Goal: Task Accomplishment & Management: Manage account settings

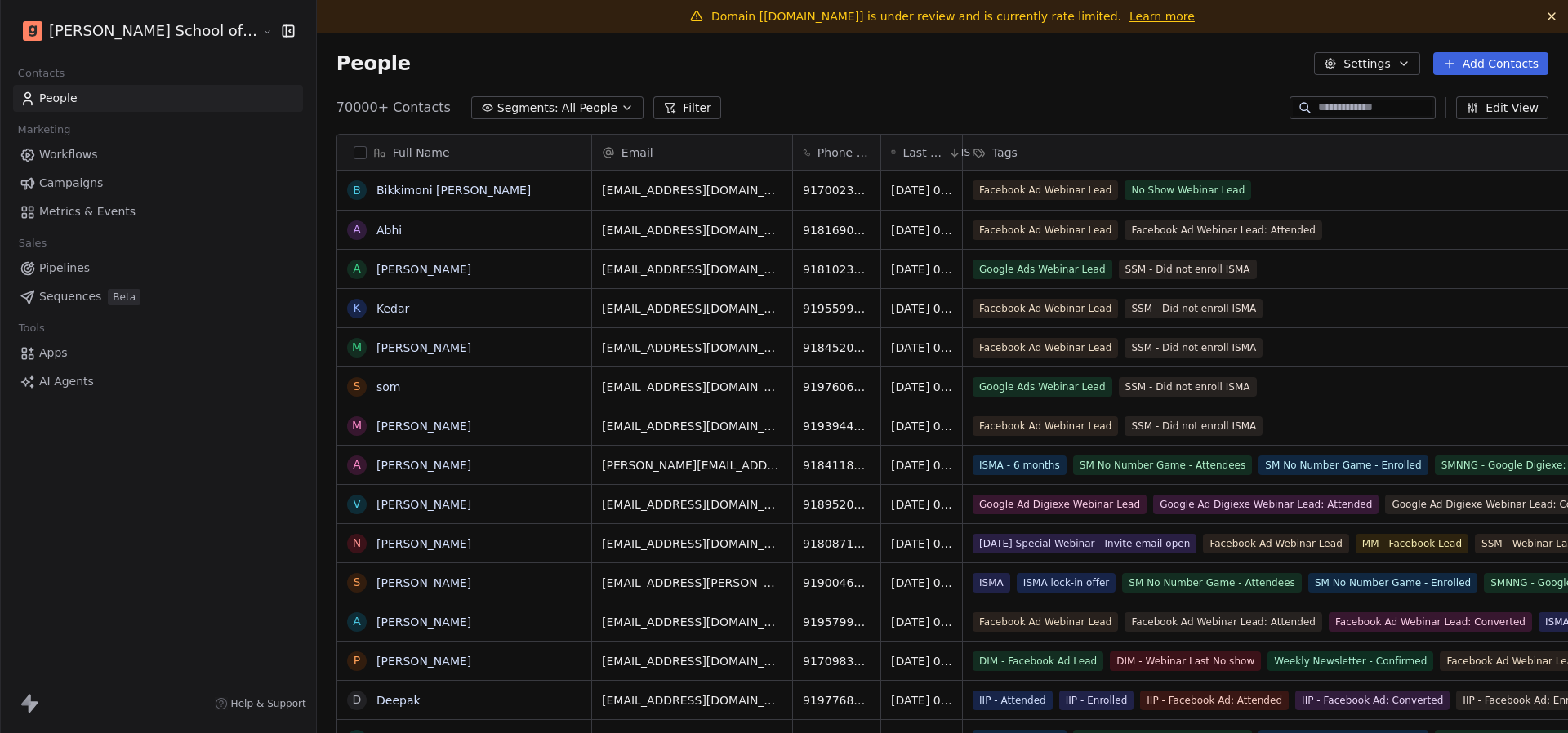
scroll to position [645, 1313]
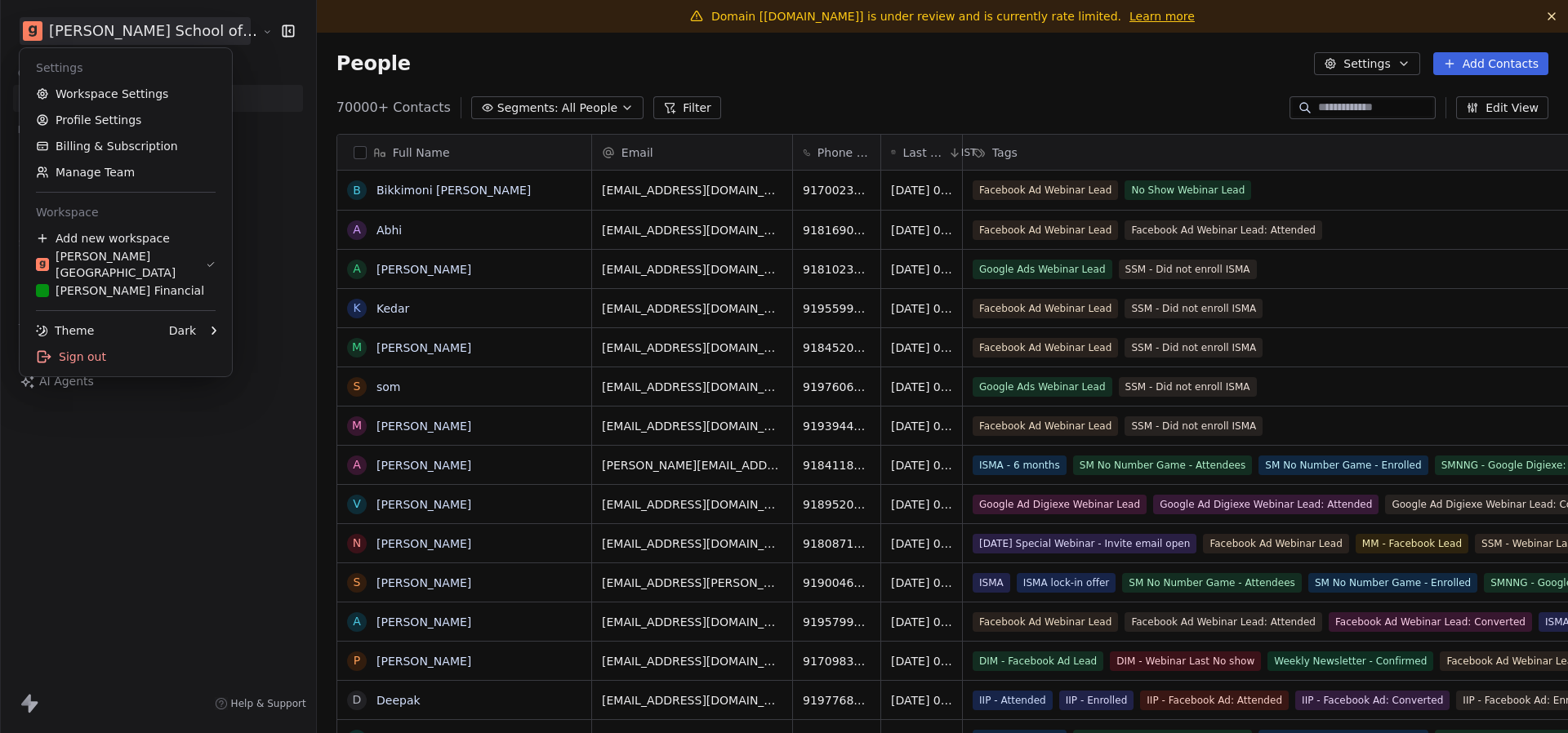
click at [97, 17] on html "Goela School of Finance LLP Contacts People Marketing Workflows Campaigns Metri…" at bounding box center [784, 366] width 1568 height 733
click at [105, 92] on link "Workspace Settings" at bounding box center [126, 94] width 199 height 26
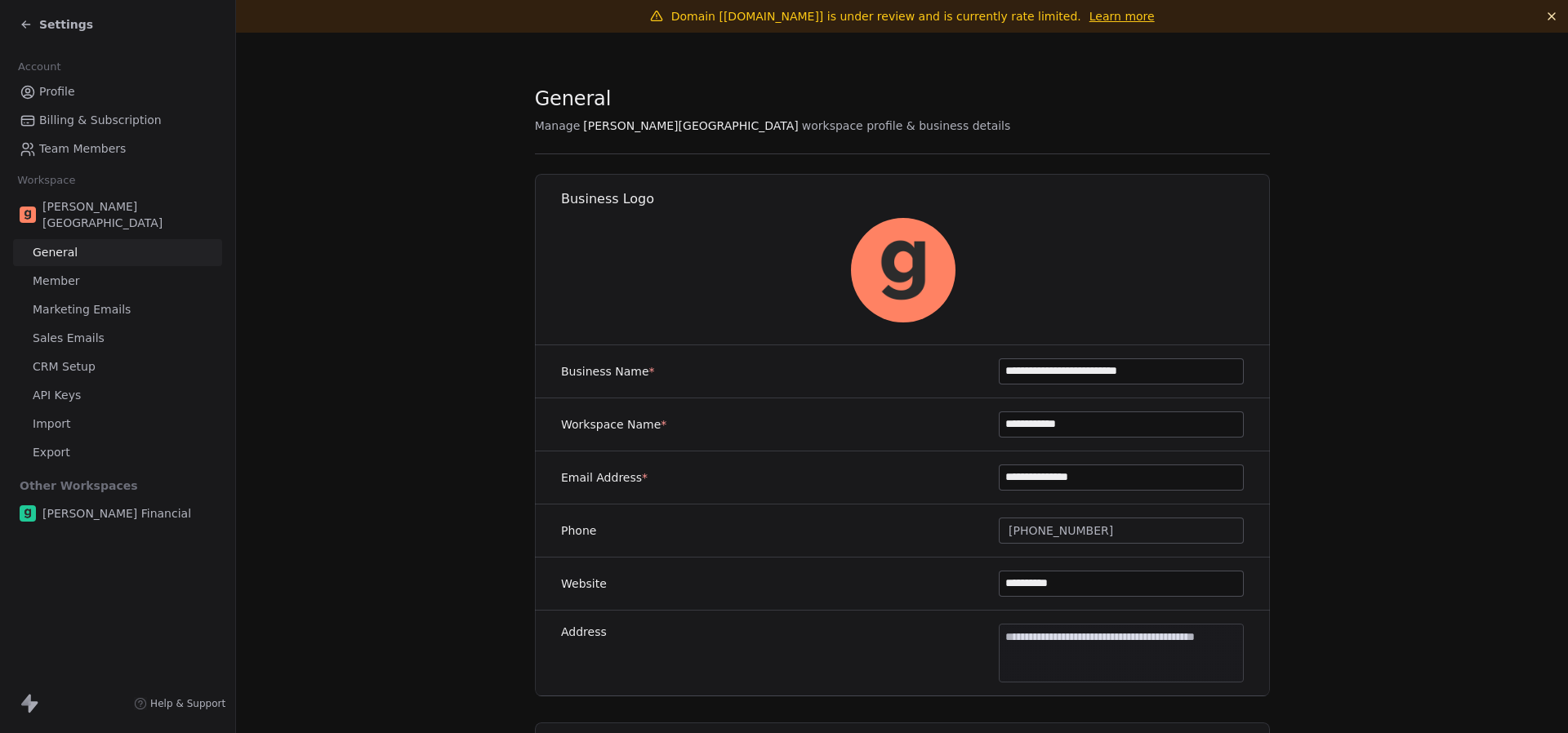
click at [119, 297] on link "Marketing Emails" at bounding box center [117, 310] width 209 height 27
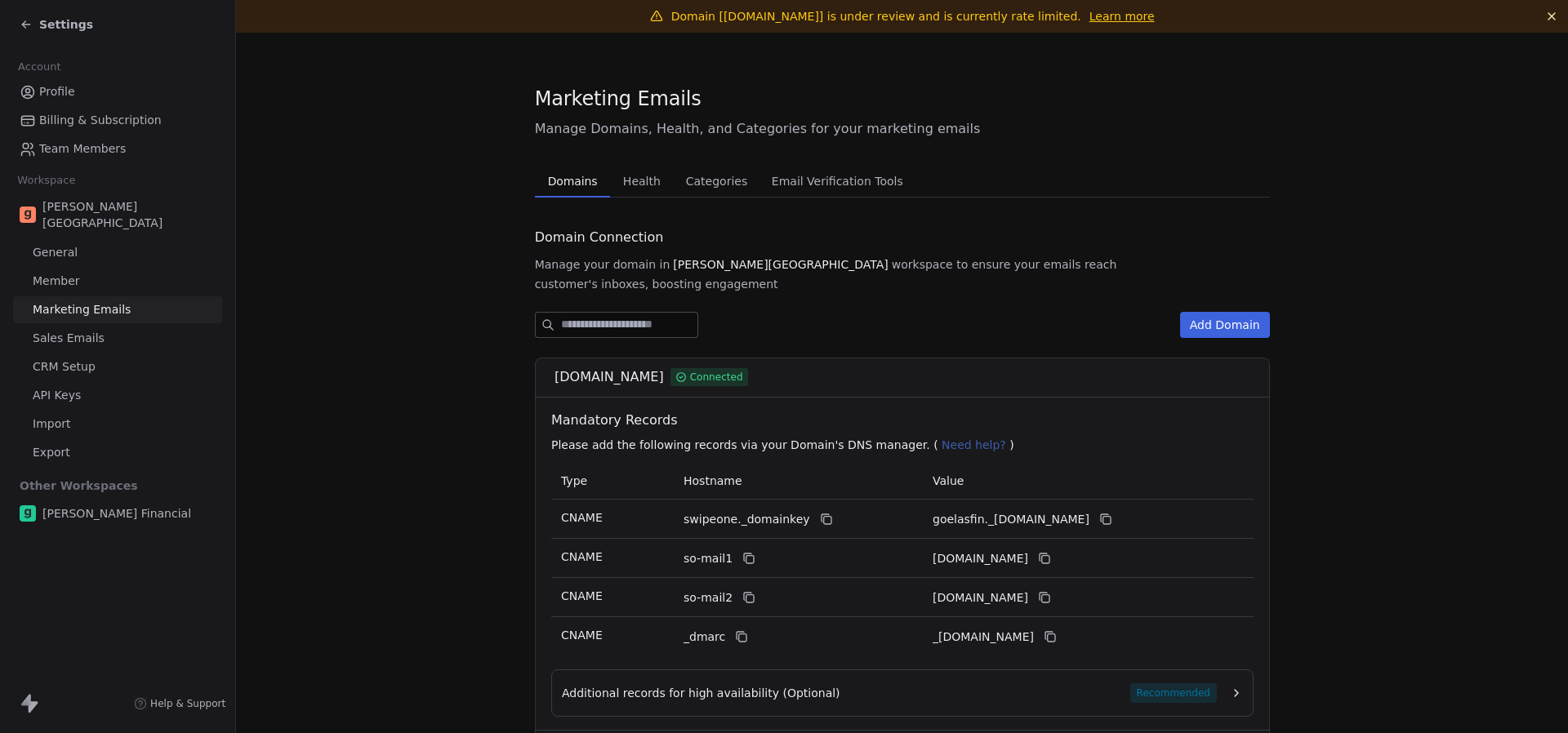
click at [649, 182] on span "Health" at bounding box center [642, 180] width 51 height 23
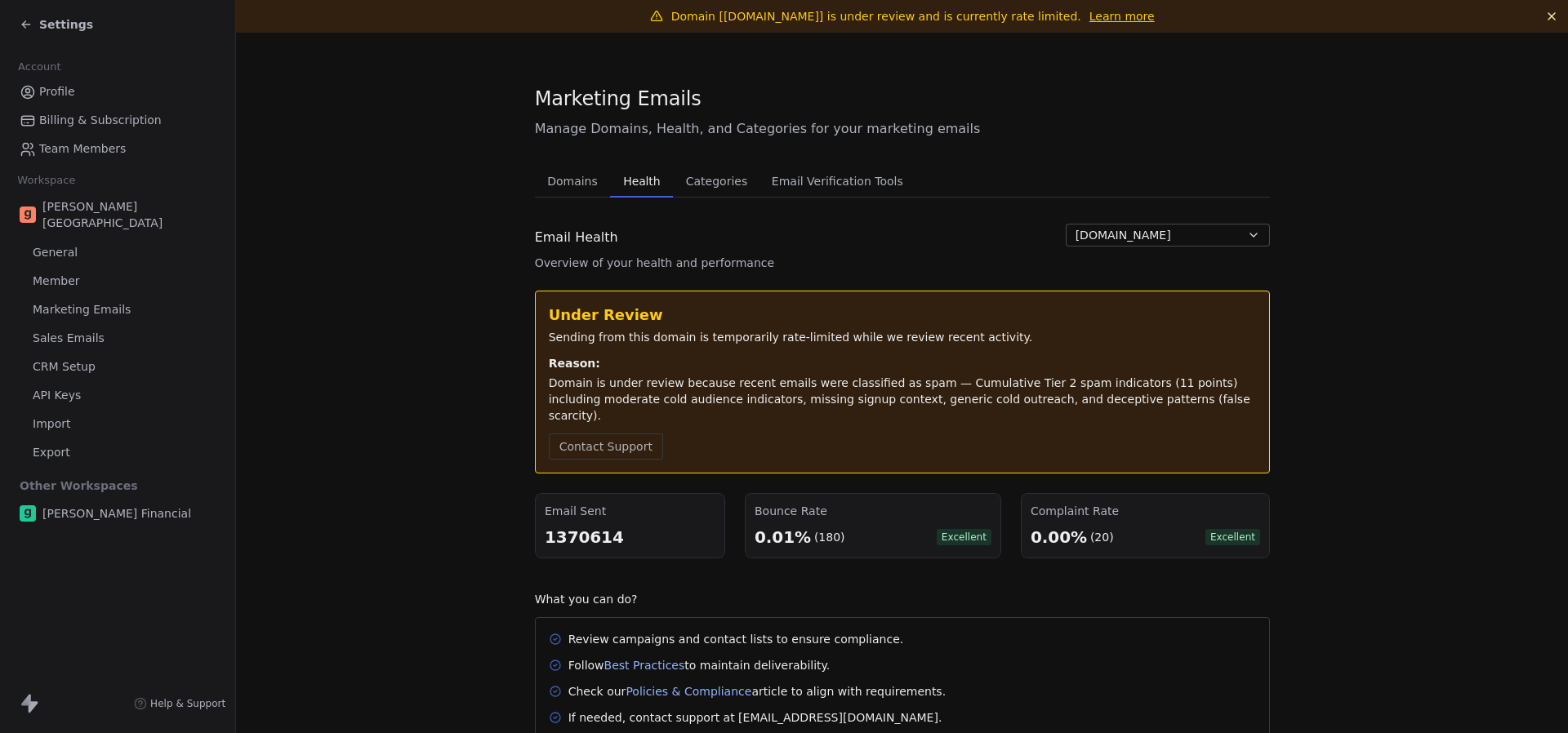
click at [578, 526] on div "1370614" at bounding box center [630, 537] width 170 height 23
copy div "1370614"
click at [40, 20] on span "Settings" at bounding box center [66, 24] width 54 height 16
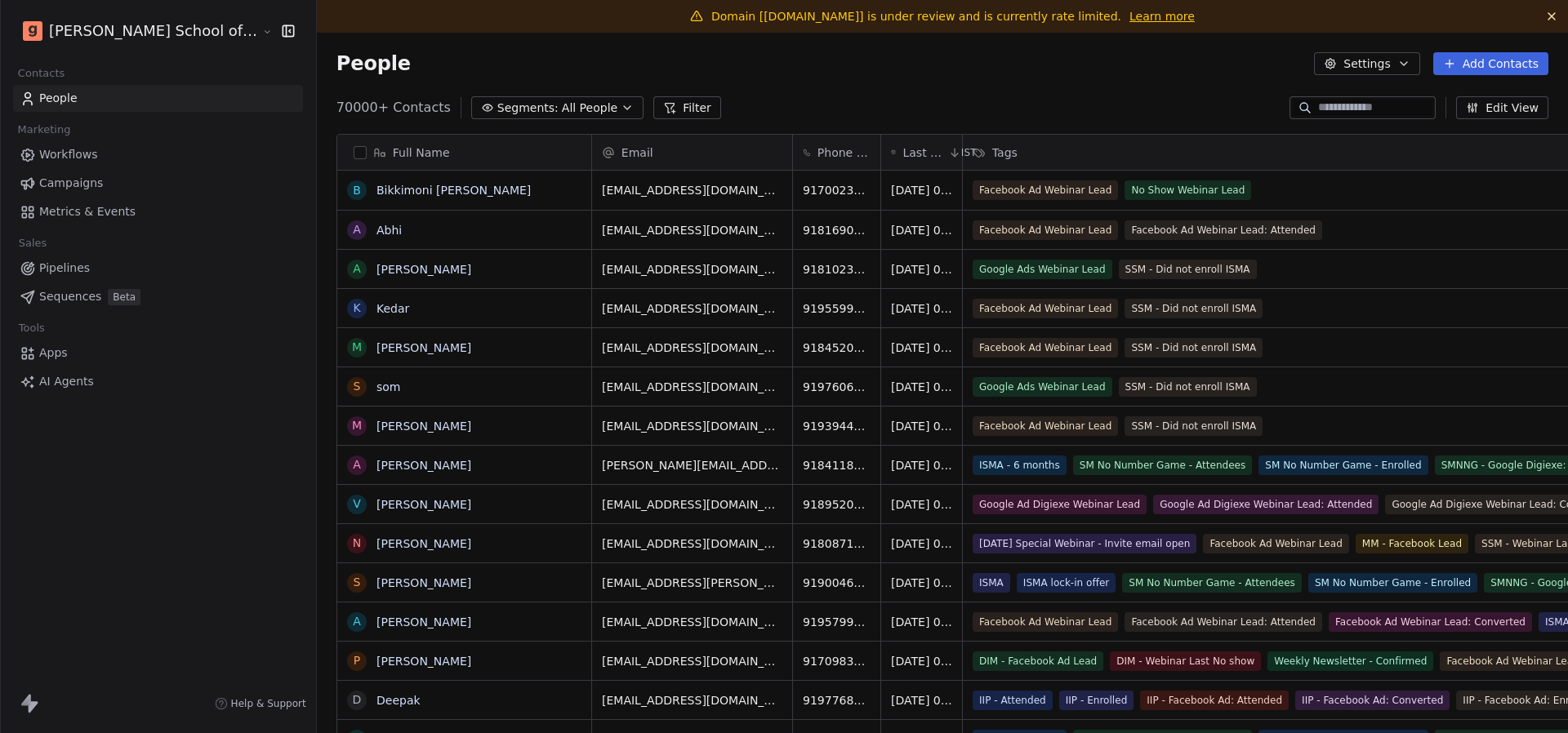
scroll to position [645, 1313]
click at [88, 188] on span "Campaigns" at bounding box center [71, 183] width 64 height 17
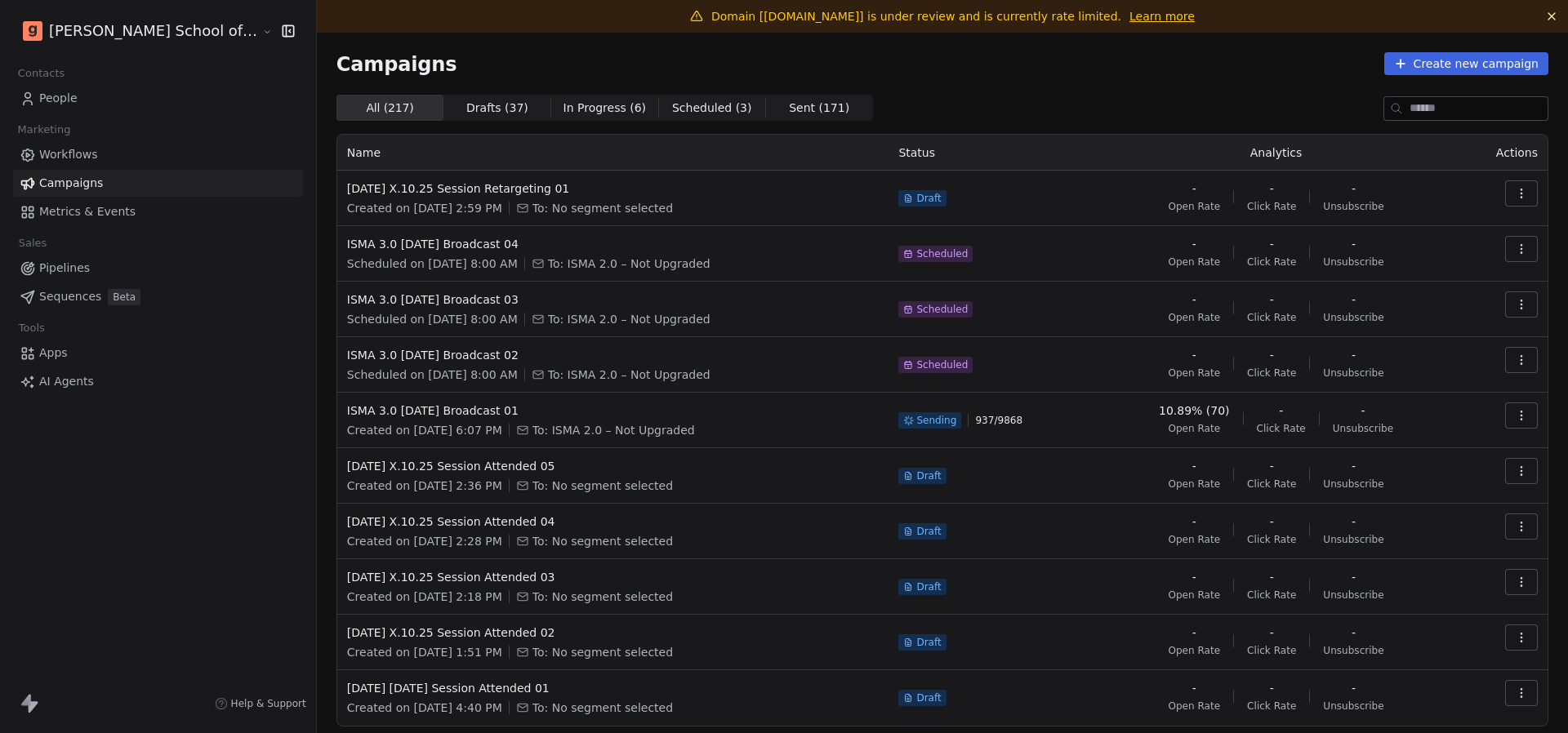
scroll to position [62, 0]
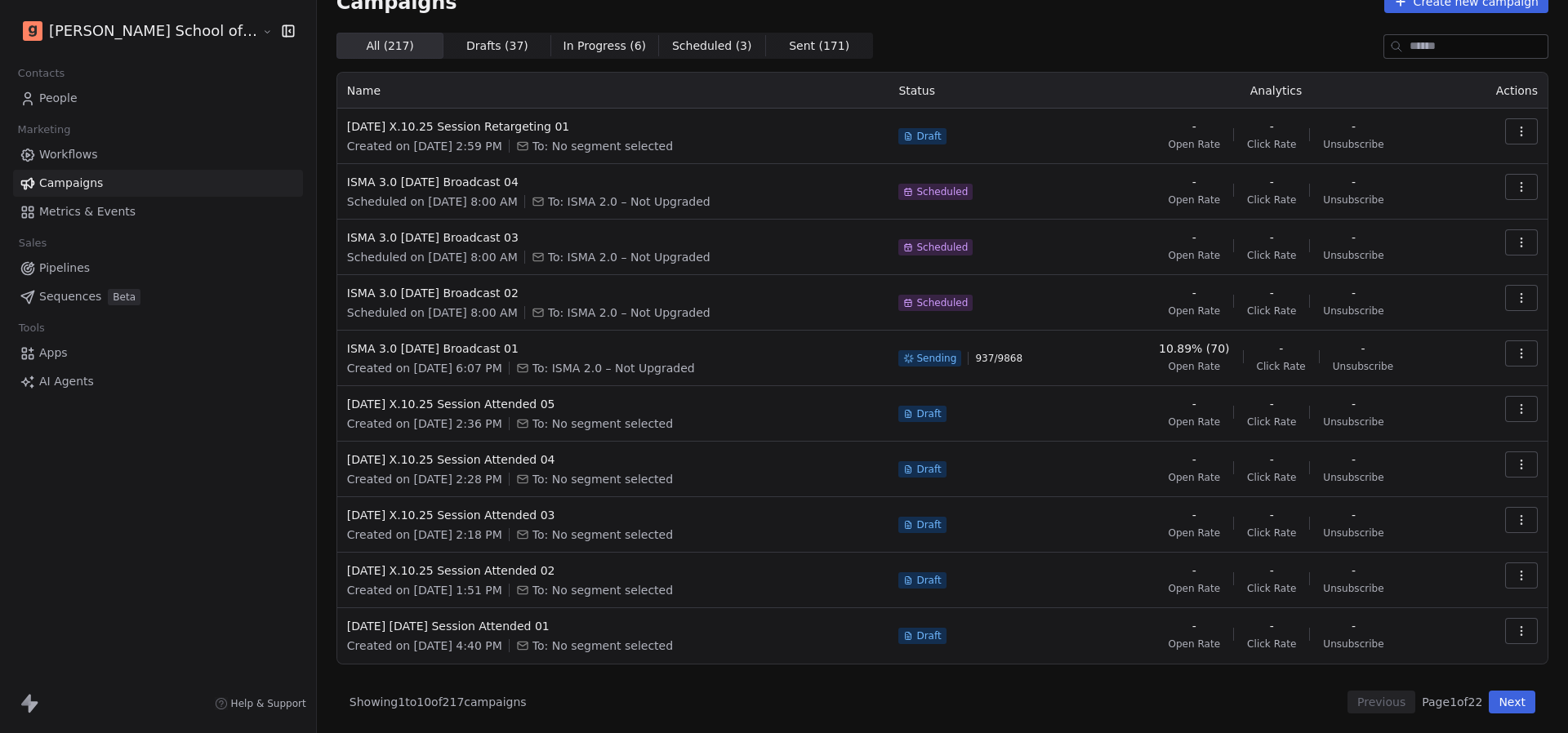
click at [1511, 697] on button "Next" at bounding box center [1512, 701] width 46 height 23
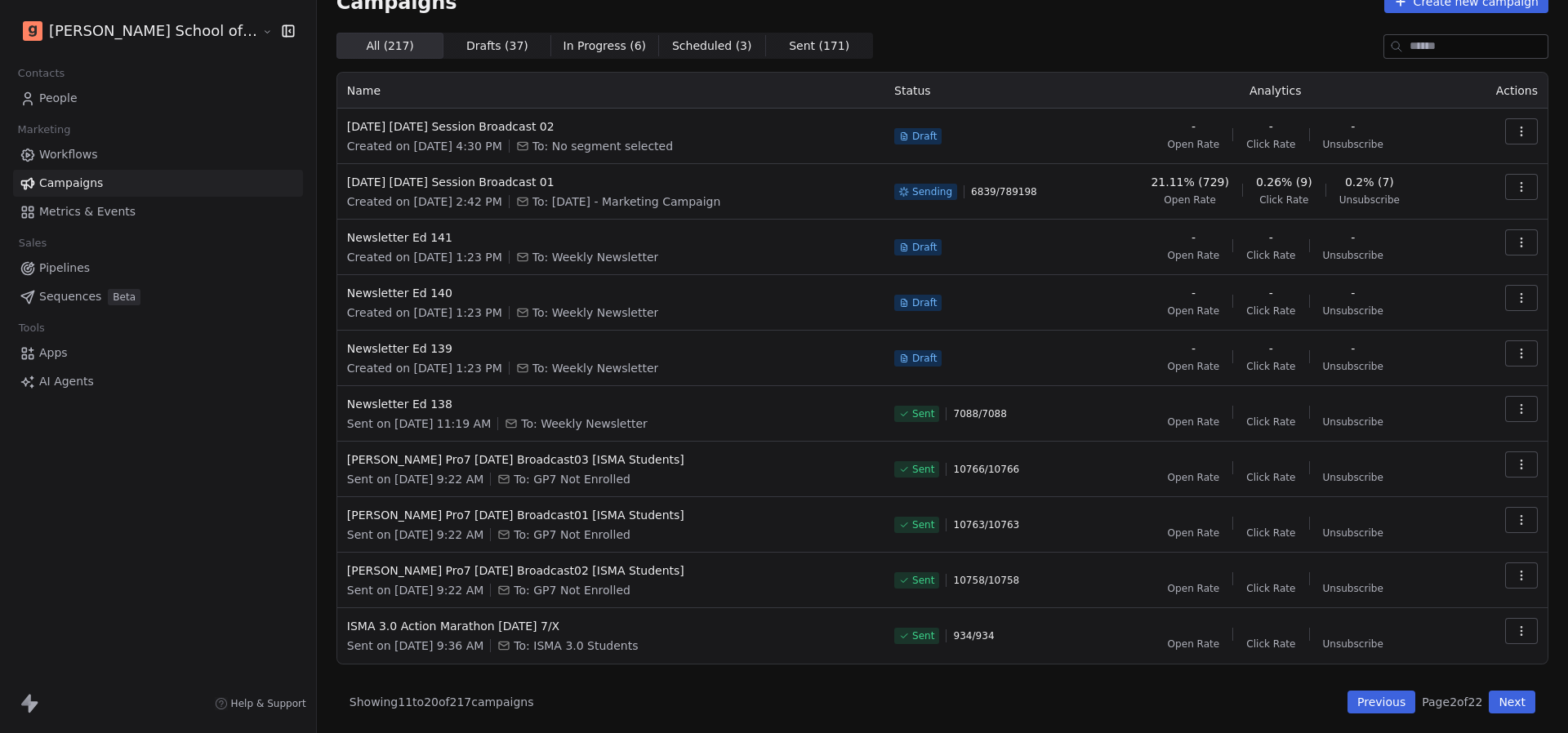
click at [789, 53] on span "Sent ( 171 )" at bounding box center [819, 46] width 61 height 17
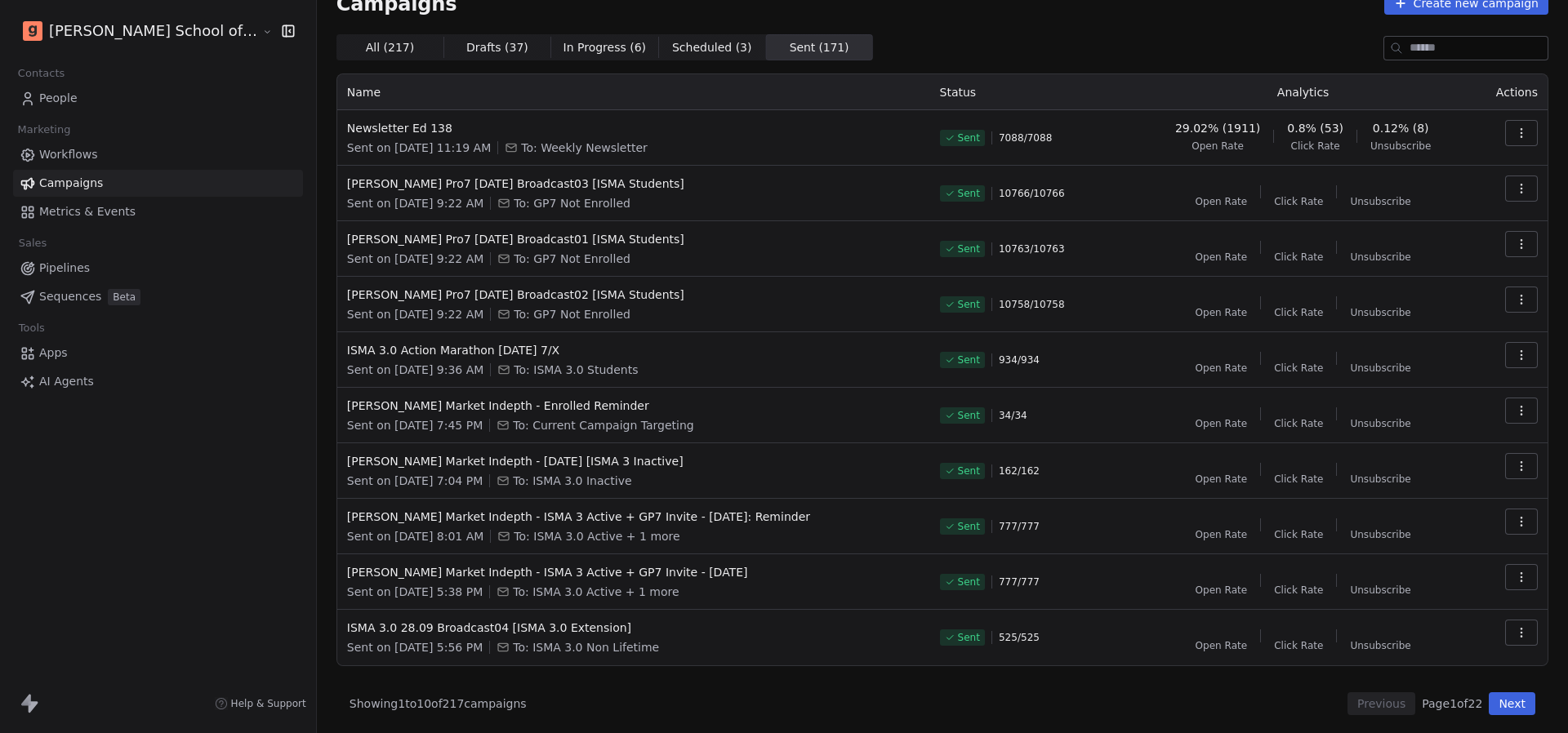
scroll to position [58, 0]
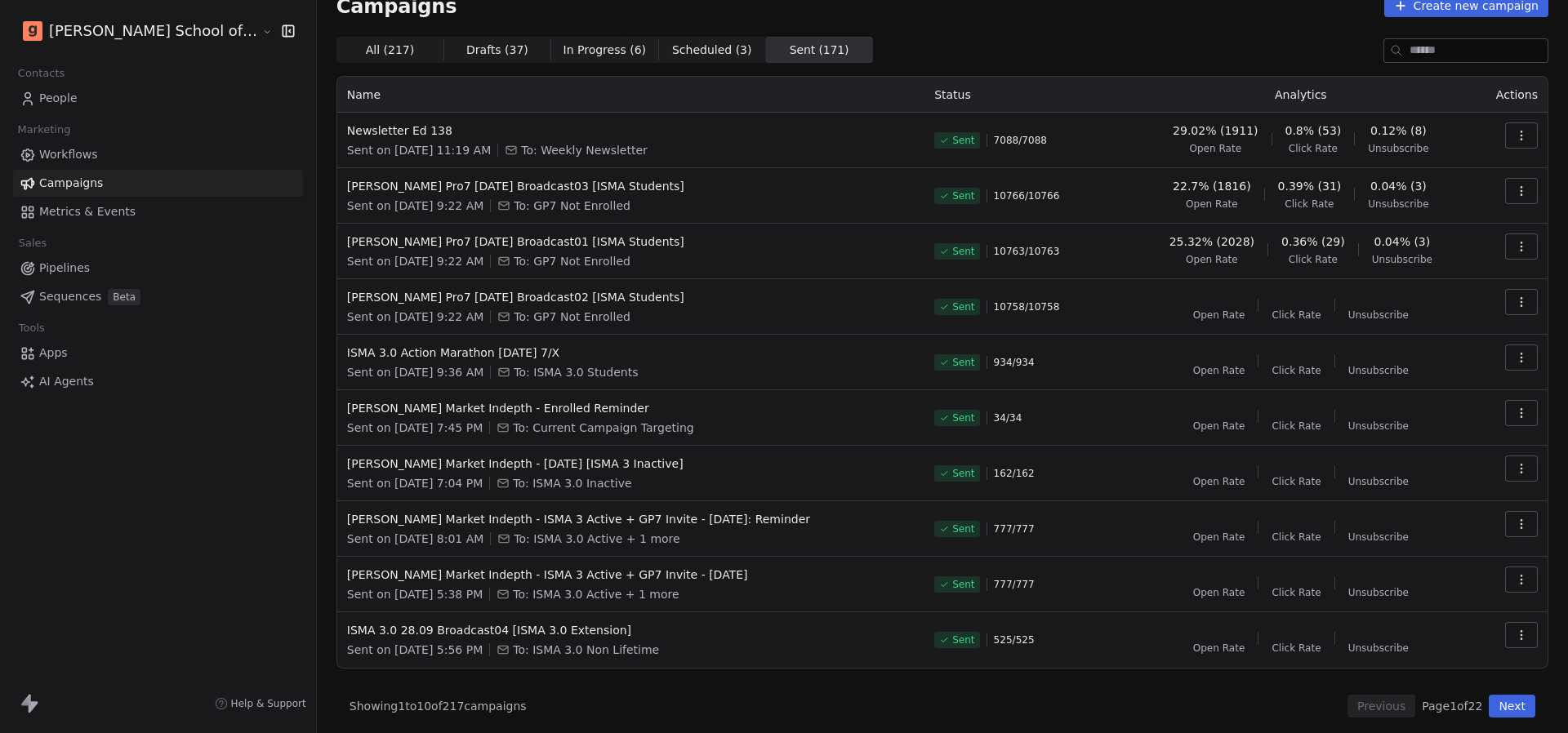
click at [1517, 698] on button "Next" at bounding box center [1512, 705] width 46 height 23
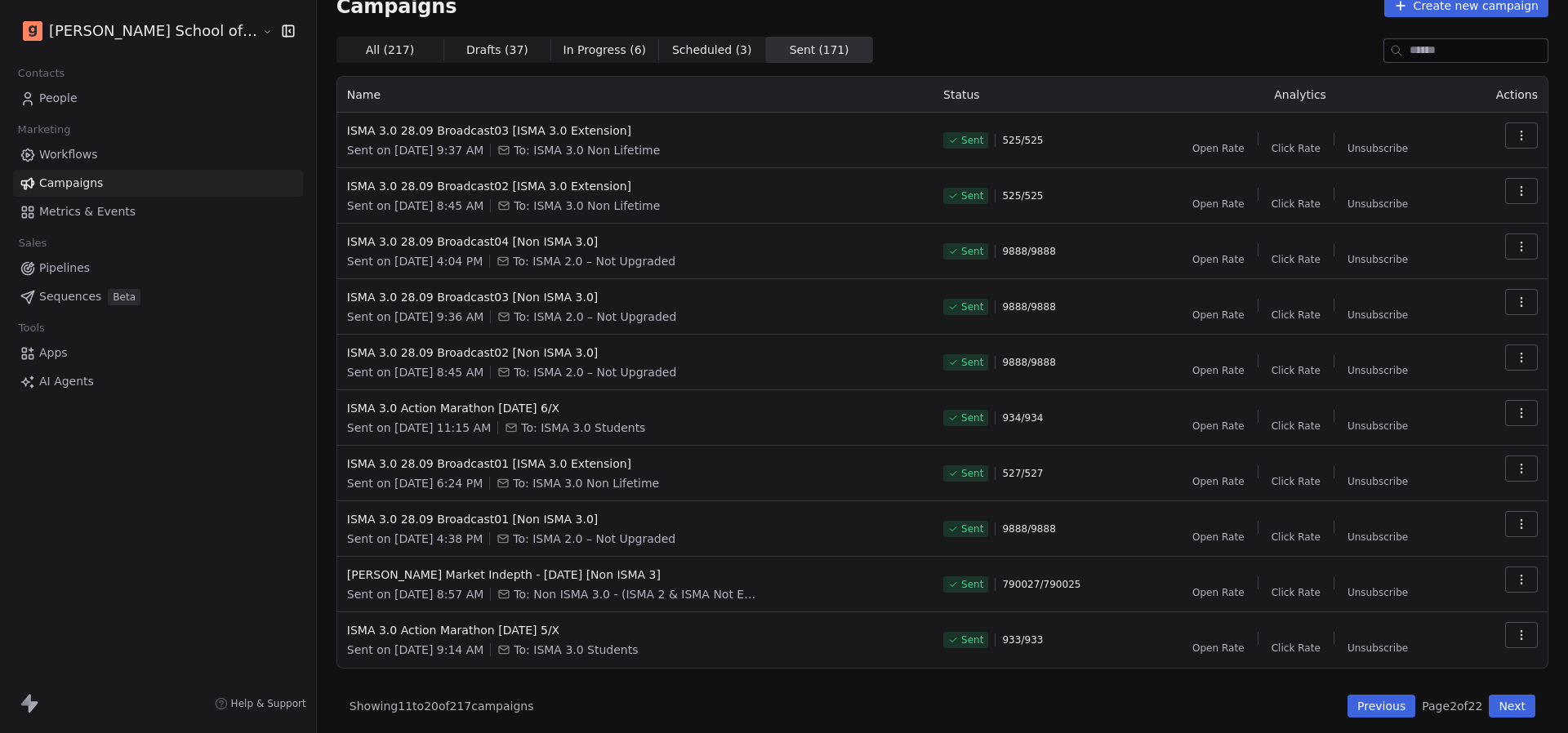
click at [1506, 572] on button "button" at bounding box center [1521, 579] width 33 height 26
click at [1420, 442] on span "View Analytics" at bounding box center [1438, 437] width 94 height 19
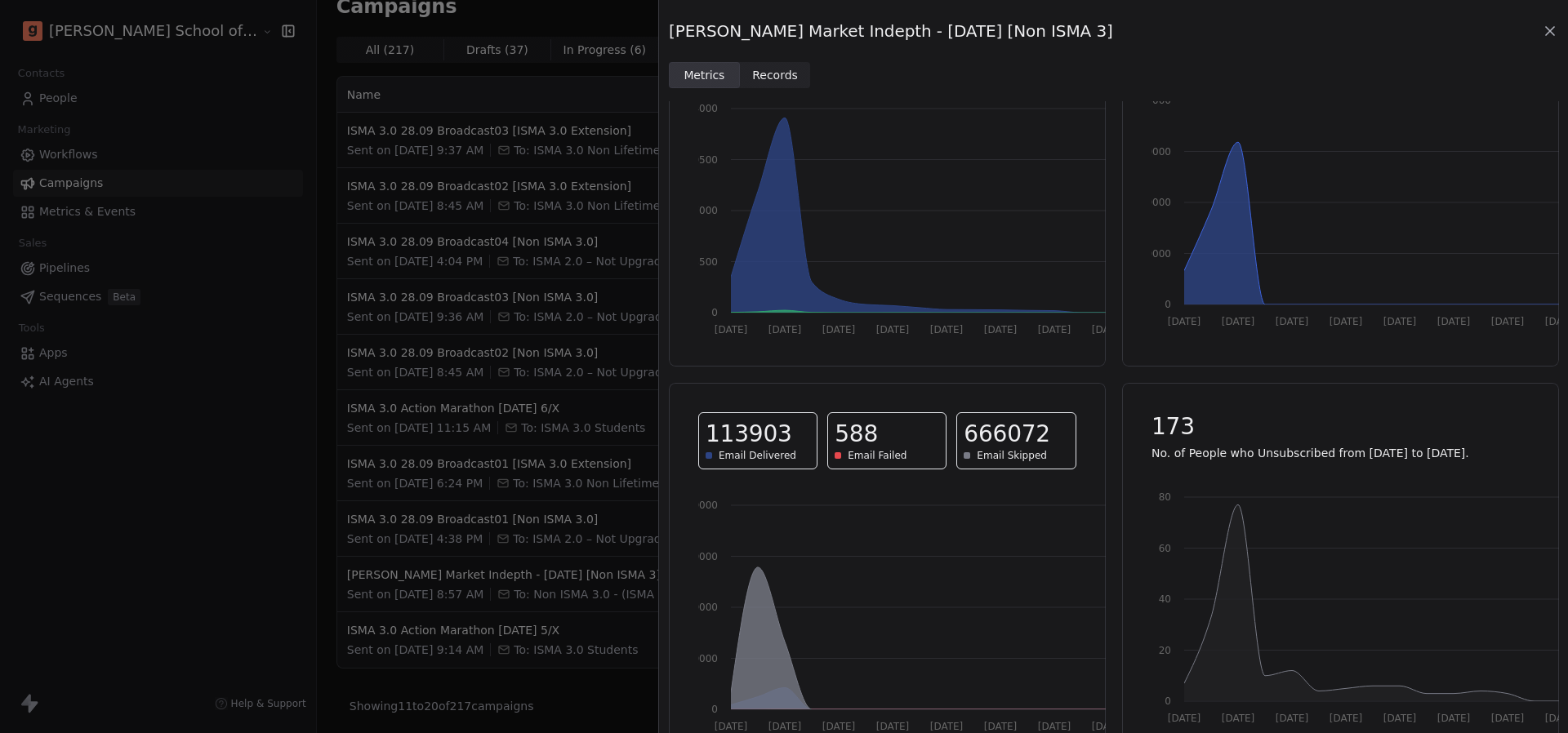
scroll to position [0, 0]
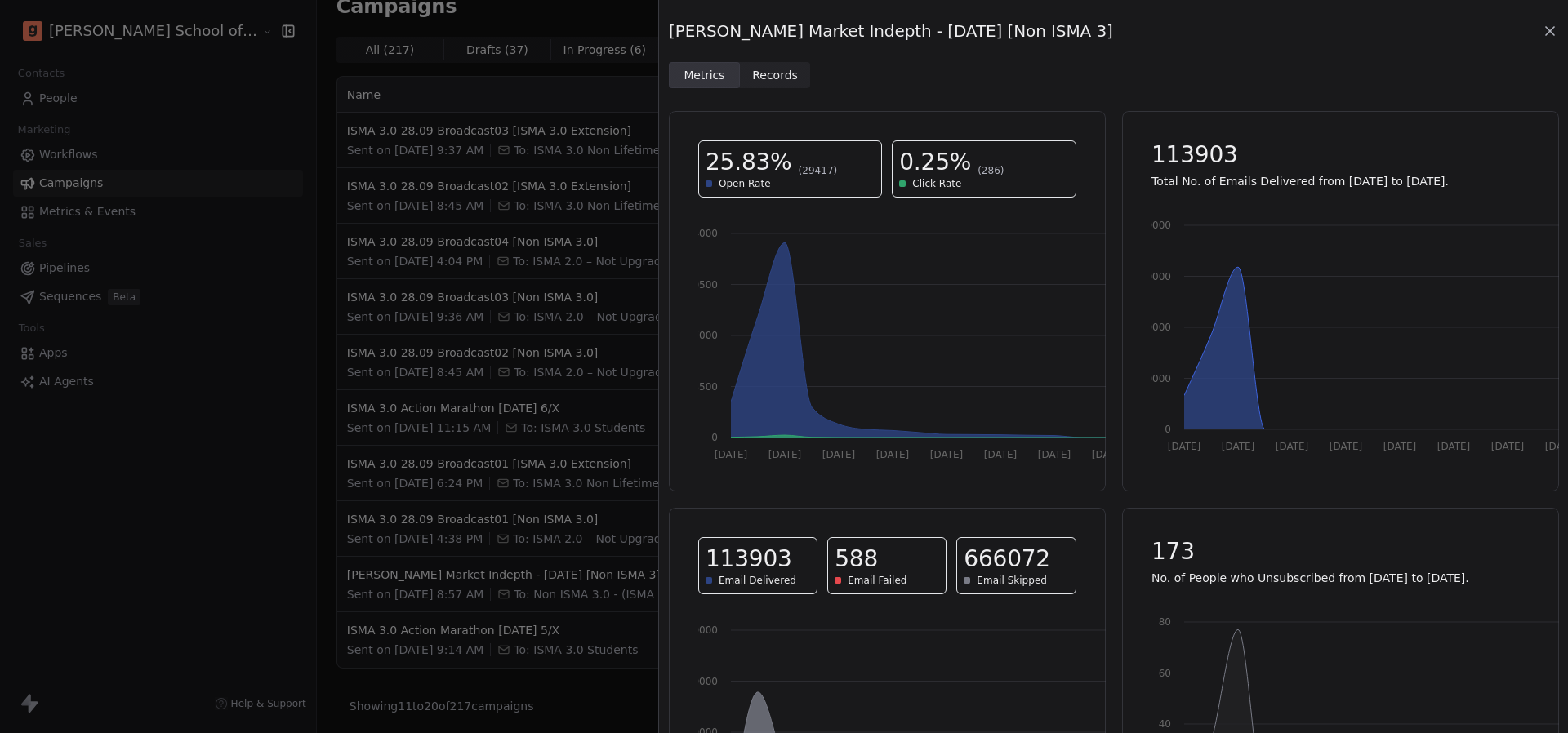
click at [775, 88] on span "Records Records" at bounding box center [775, 75] width 71 height 26
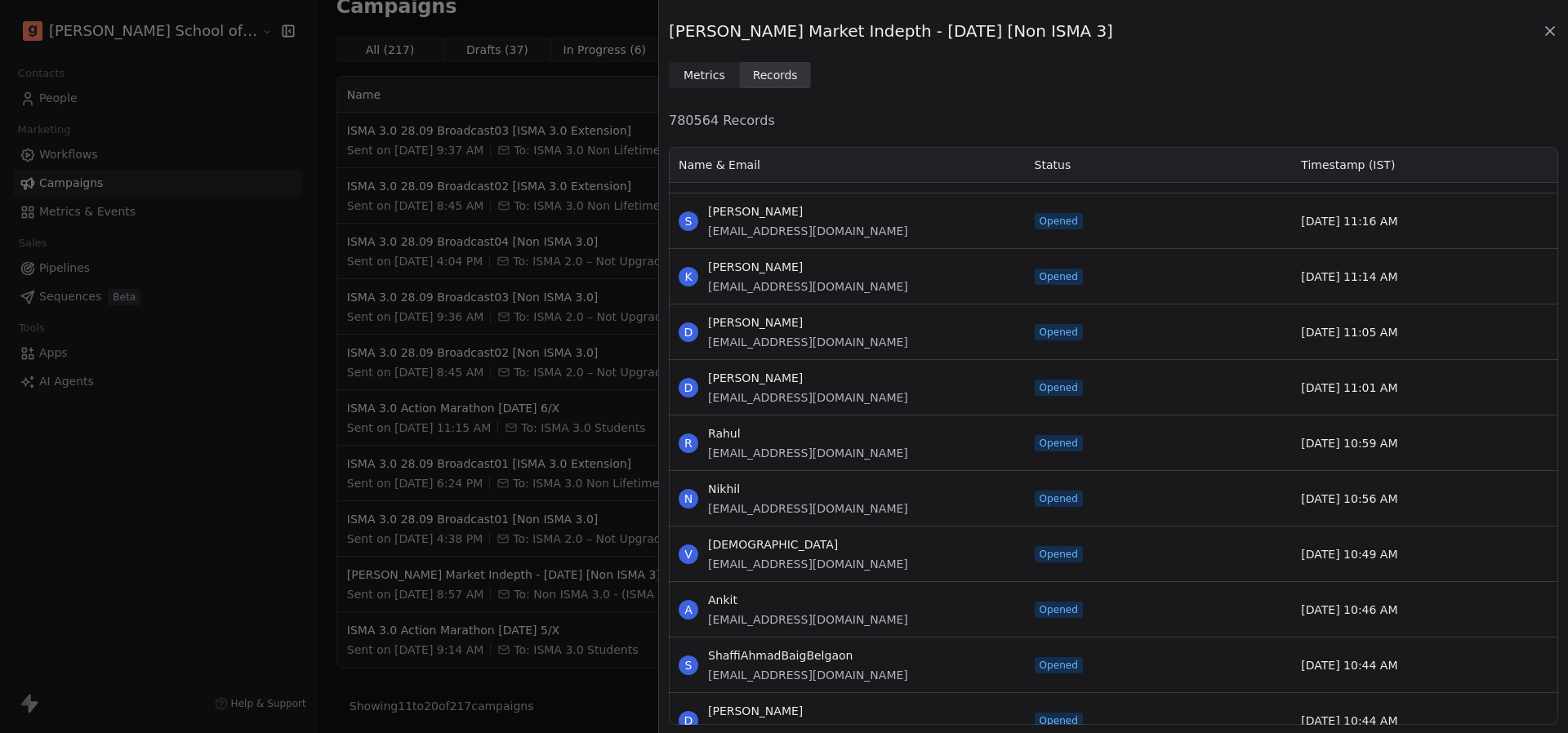
scroll to position [10554, 0]
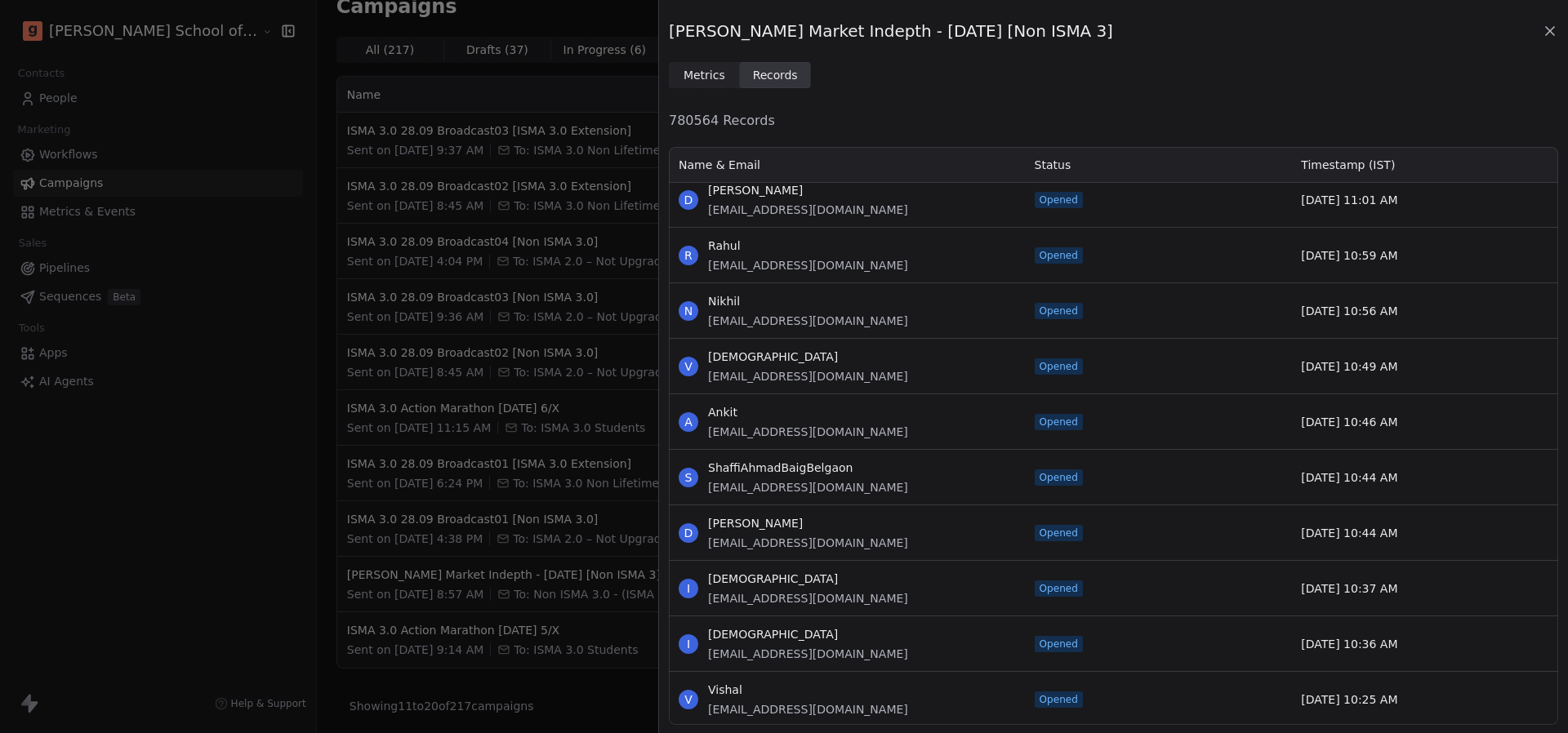
click at [487, 385] on div "Goela Market Indepth - 24.09.25 [Non ISMA 3] Metrics Metrics Records Records 78…" at bounding box center [784, 366] width 1568 height 733
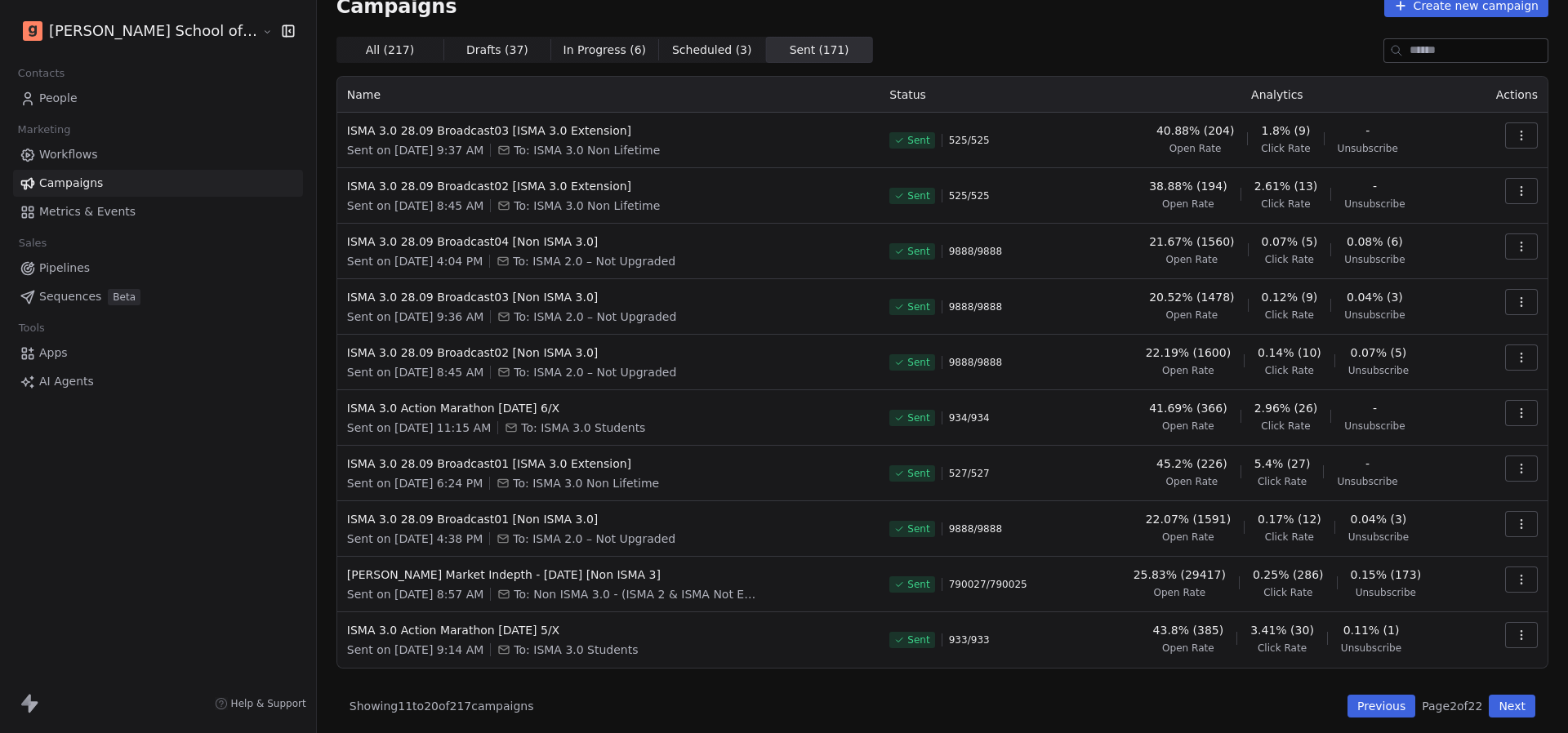
click at [642, 595] on span "To: Non ISMA 3.0 - (ISMA 2 & ISMA Not Enrolled)" at bounding box center [636, 593] width 245 height 16
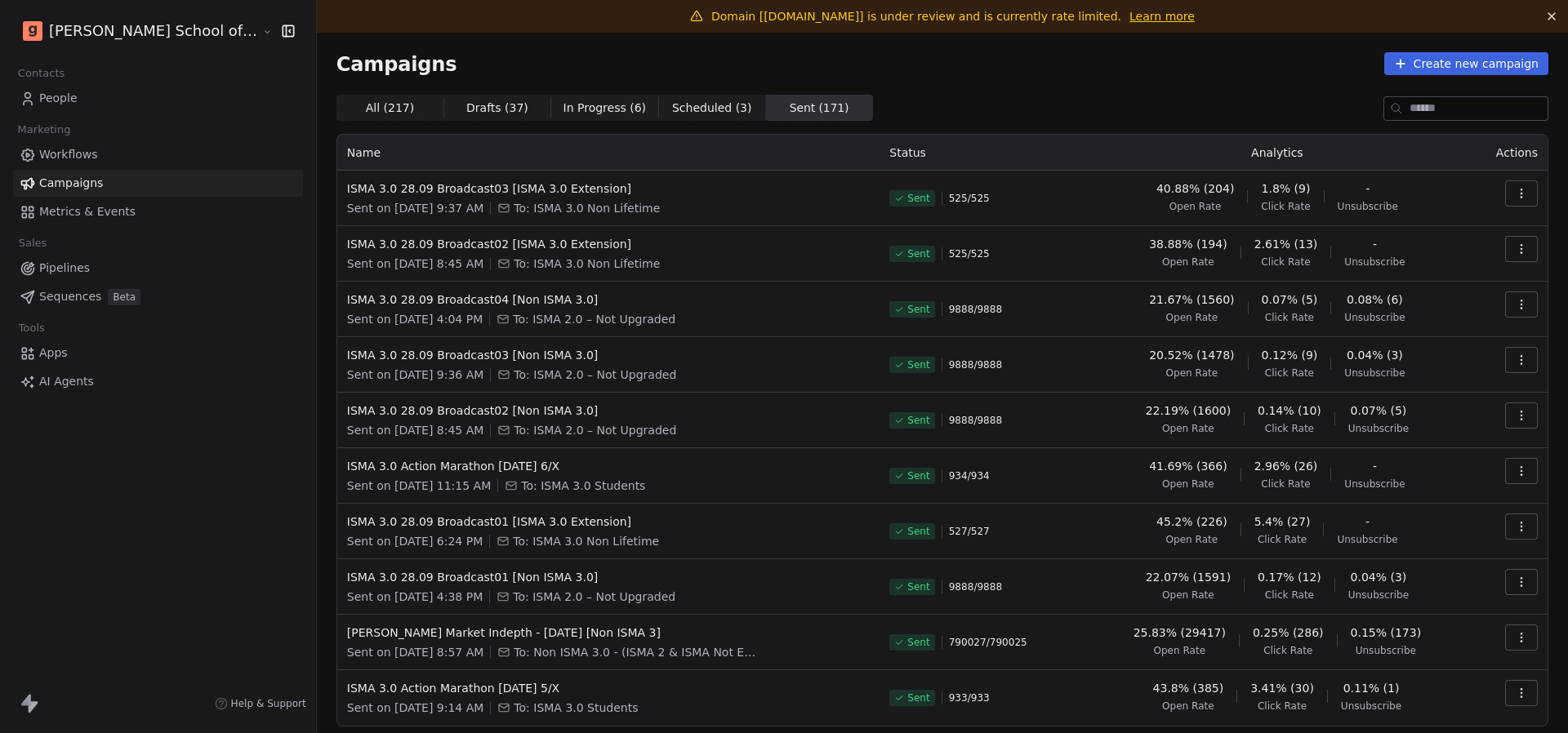
click at [151, 35] on html "Goela School of Finance LLP Contacts People Marketing Workflows Campaigns Metri…" at bounding box center [784, 366] width 1568 height 733
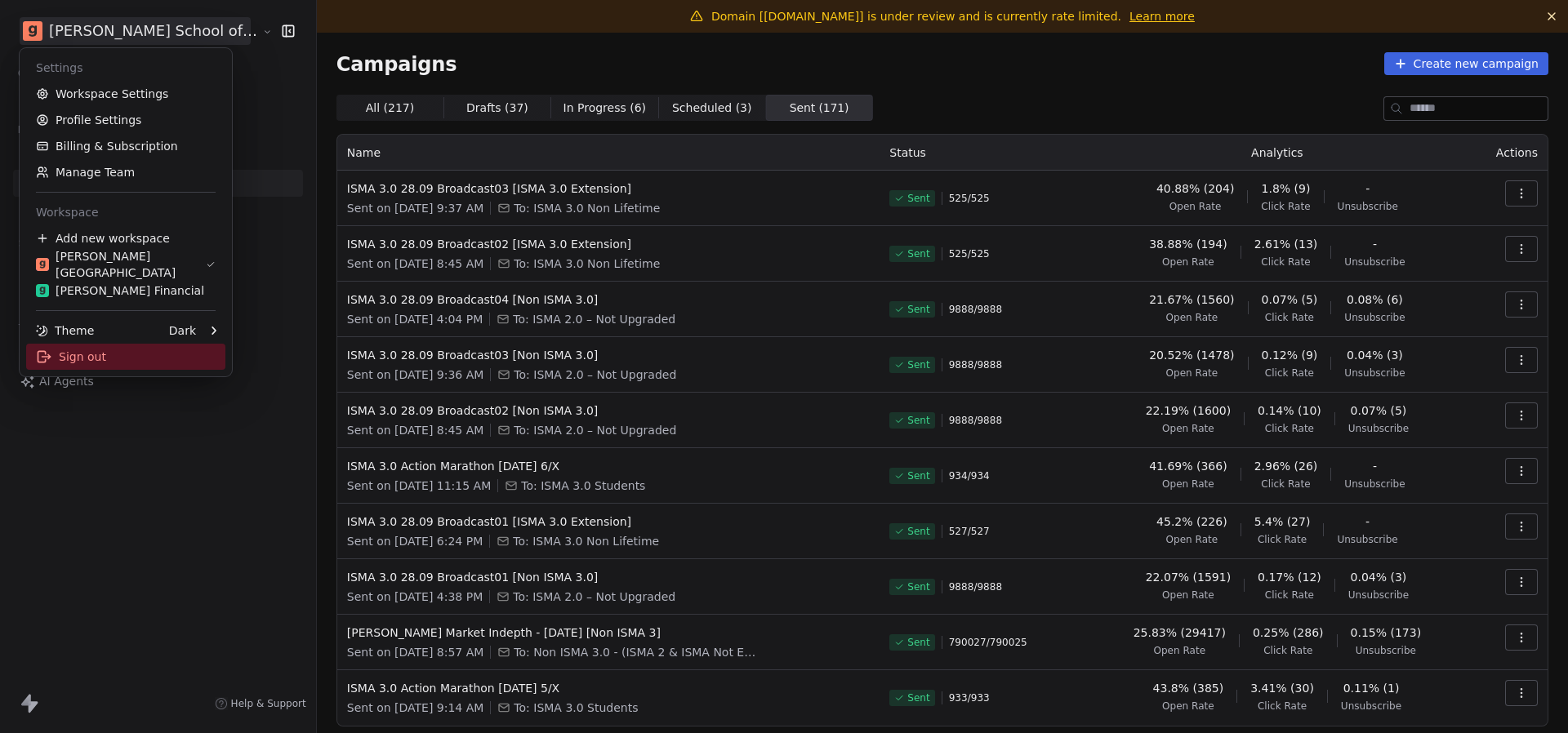
click at [53, 362] on div "Sign out" at bounding box center [126, 356] width 199 height 26
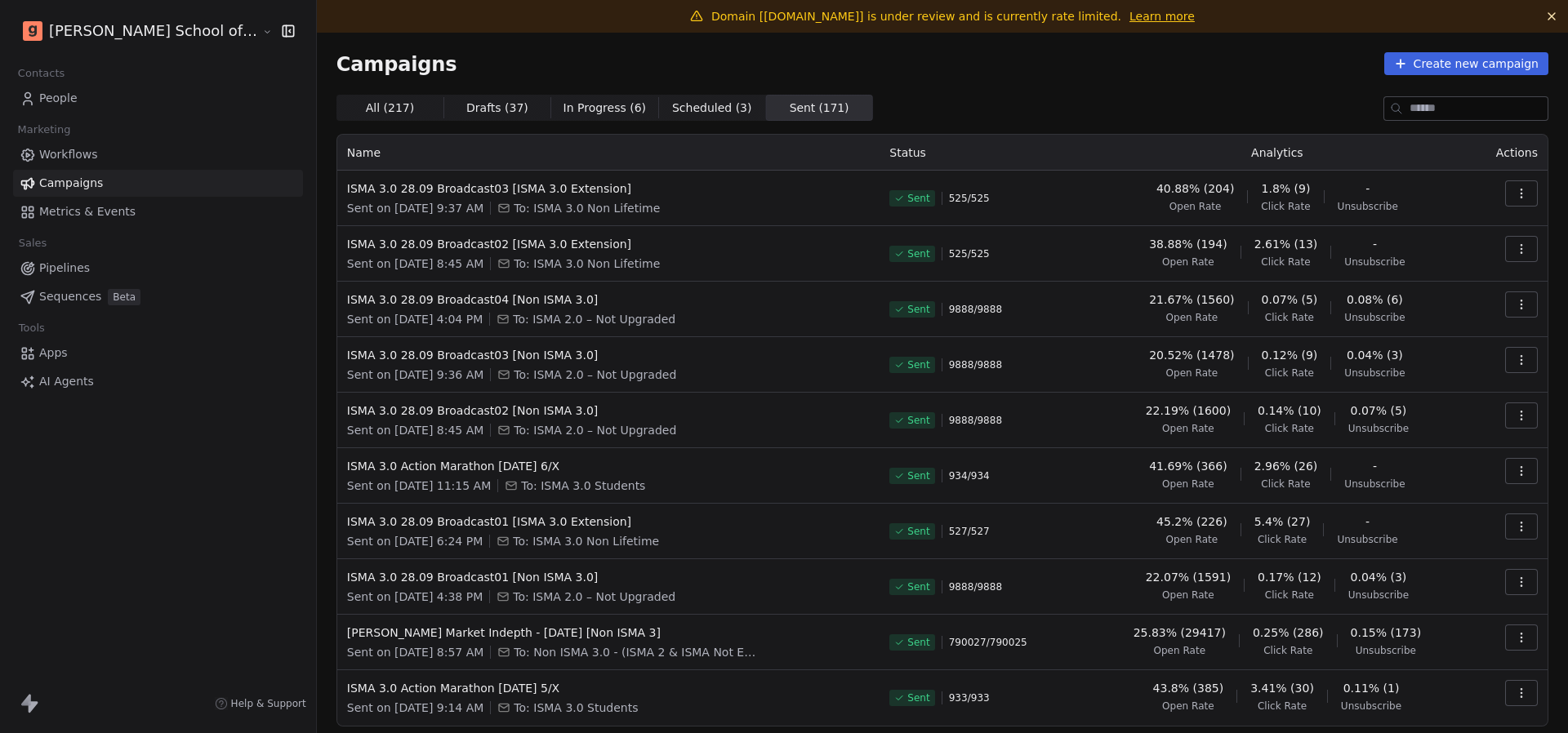
scroll to position [1, 0]
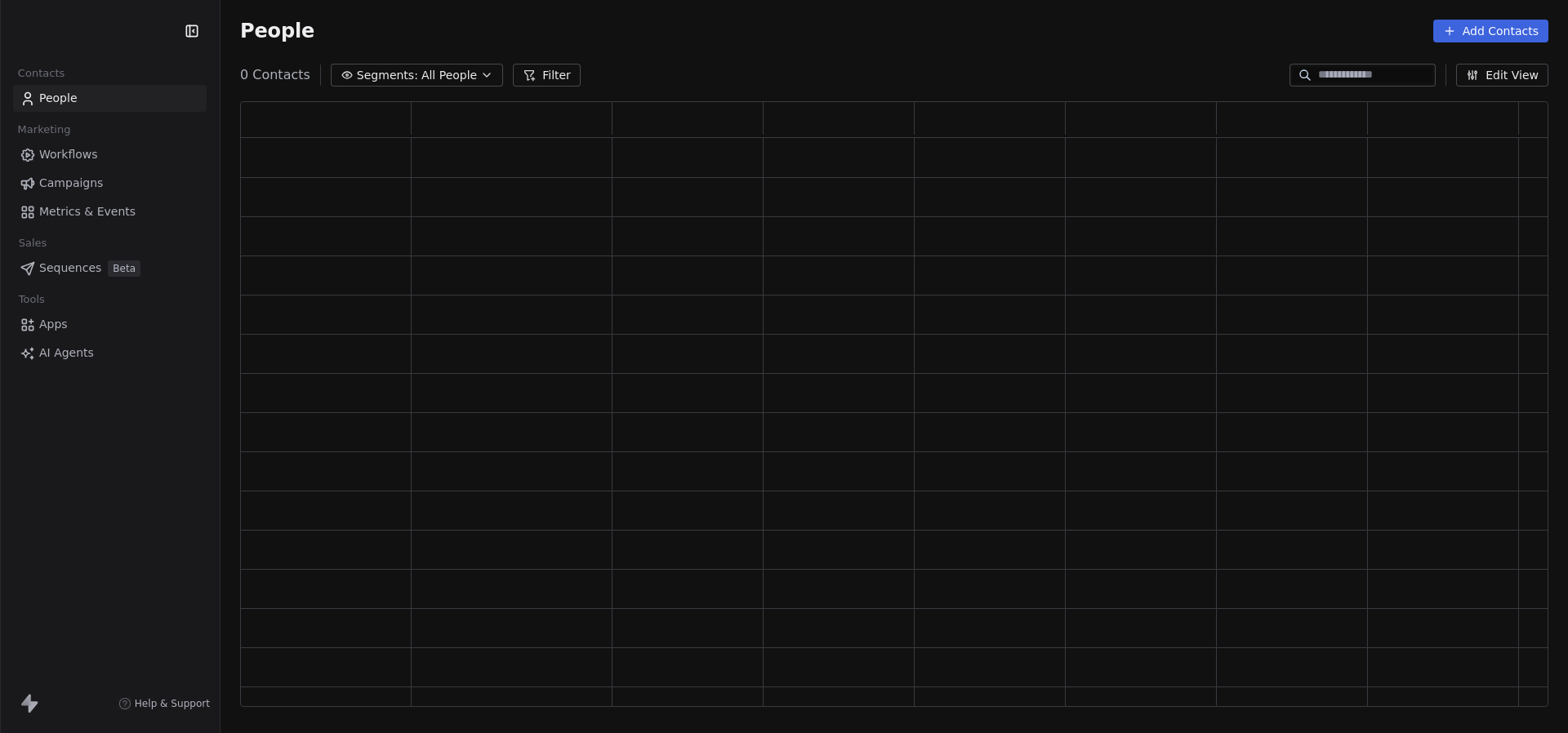
scroll to position [606, 1308]
